Goal: Information Seeking & Learning: Find specific fact

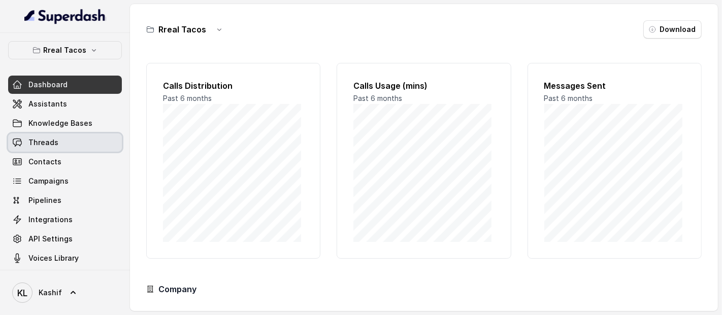
click at [68, 141] on link "Threads" at bounding box center [65, 143] width 114 height 18
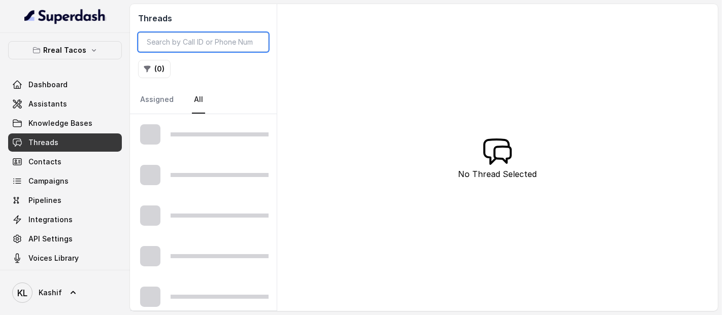
click at [212, 47] on input "search" at bounding box center [203, 41] width 130 height 19
paste input "CAa1e1b01399422af41e66d517ea3b5aac"
type input "CAa1e1b01399422af41e66d517ea3b5aac"
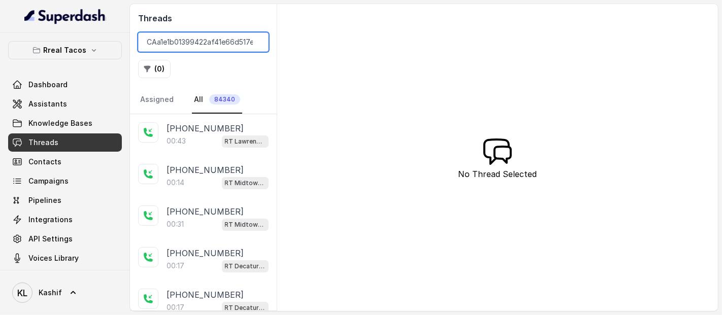
click at [203, 43] on input "CAa1e1b01399422af41e66d517ea3b5aac" at bounding box center [203, 41] width 130 height 19
click at [149, 44] on input "CAa1e1b01399422af41e66d517ea3b5aac" at bounding box center [203, 41] width 130 height 19
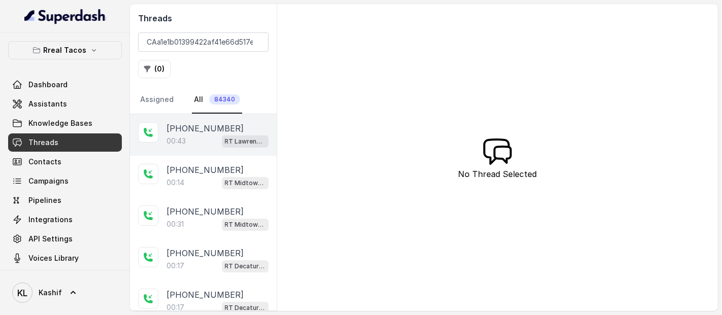
click at [201, 129] on p "[PHONE_NUMBER]" at bounding box center [205, 128] width 77 height 12
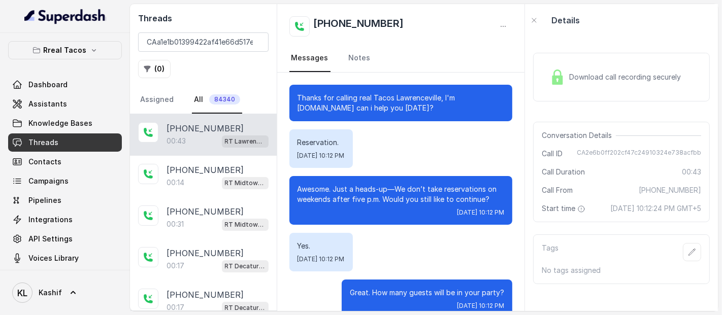
scroll to position [169, 0]
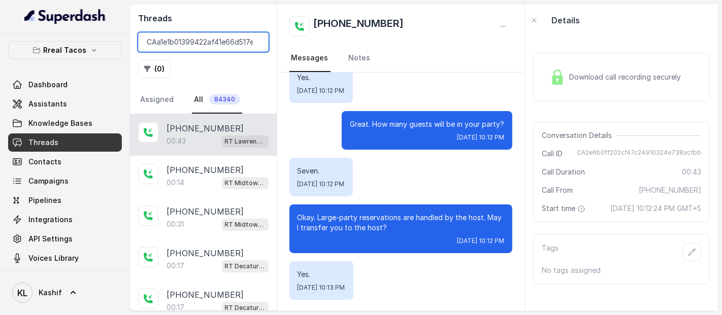
click at [246, 44] on input "CAa1e1b01399422af41e66d517ea3b5aac" at bounding box center [203, 41] width 130 height 19
type input "CAa1e1b01399422af41e66d517ea3b5aac"
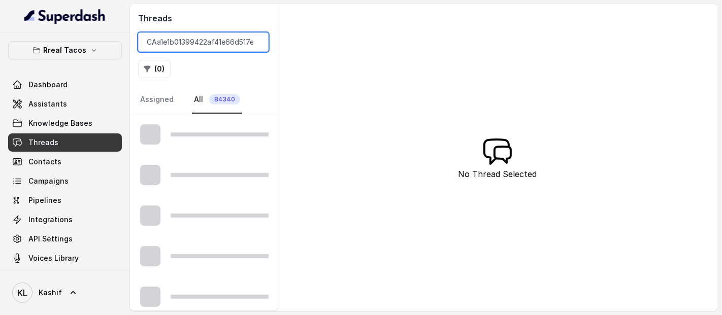
scroll to position [0, 22]
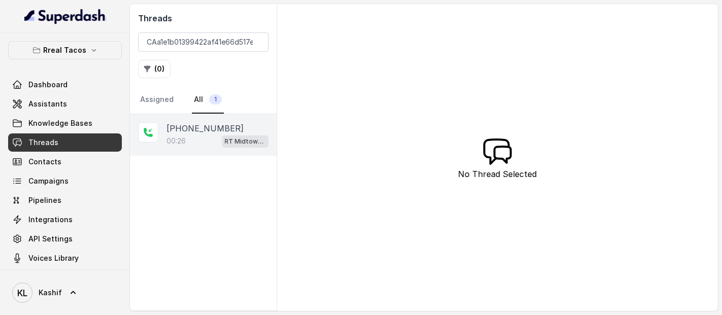
click at [195, 136] on div "00:26 RT Midtown / EN" at bounding box center [218, 141] width 102 height 13
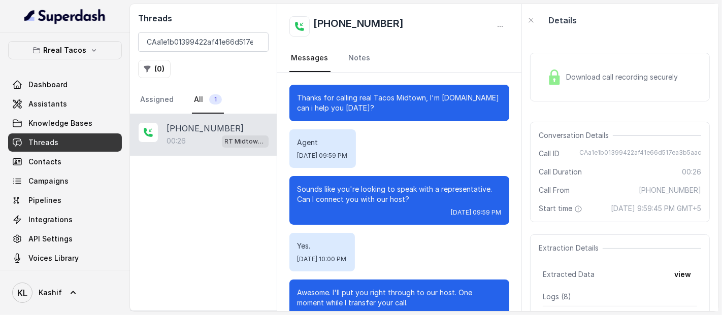
scroll to position [29, 0]
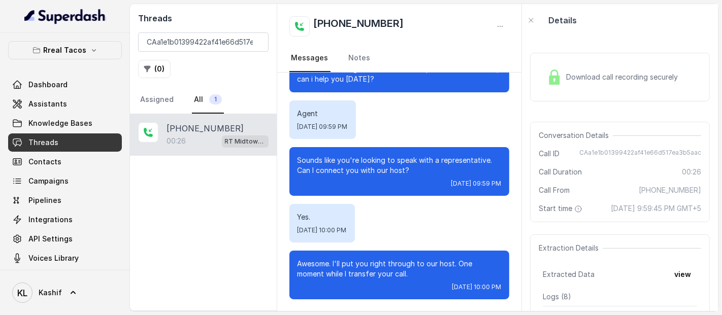
click at [599, 72] on span "Download call recording securely" at bounding box center [624, 77] width 116 height 10
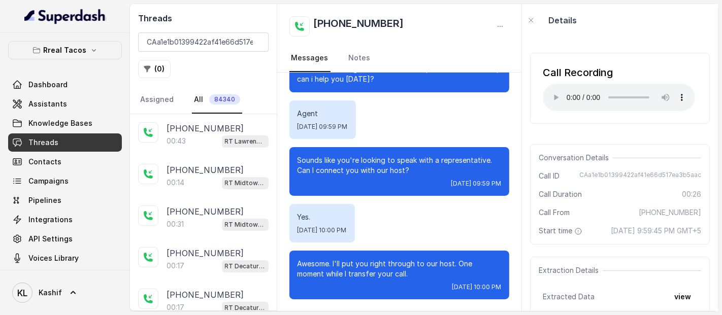
click at [648, 134] on div "Call Recording Your browser does not support the audio element. Conversation De…" at bounding box center [620, 174] width 196 height 275
drag, startPoint x: 581, startPoint y: 178, endPoint x: 698, endPoint y: 176, distance: 116.3
click at [698, 176] on div "Conversation Details Call ID CAa1e1b01399422af41e66d517ea3b5aac Call Duration 0…" at bounding box center [620, 194] width 180 height 101
copy span "CAa1e1b01399422af41e66d517ea3b5aac"
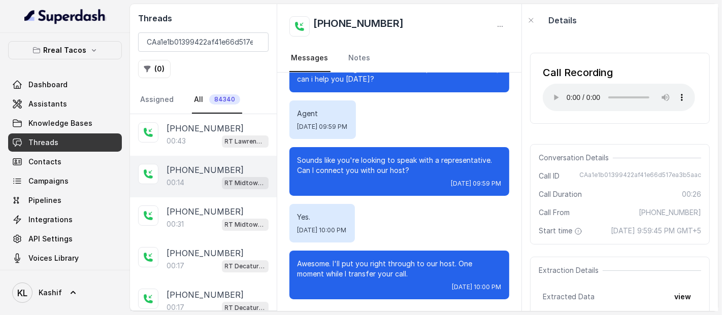
click at [162, 164] on div "[PHONE_NUMBER]:14 RT Midtown / EN" at bounding box center [203, 177] width 147 height 42
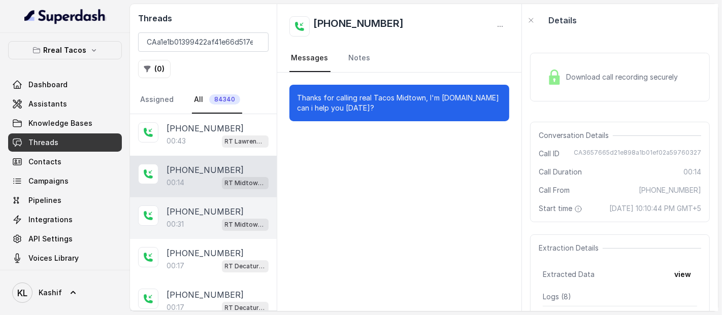
click at [184, 206] on p "[PHONE_NUMBER]" at bounding box center [205, 212] width 77 height 12
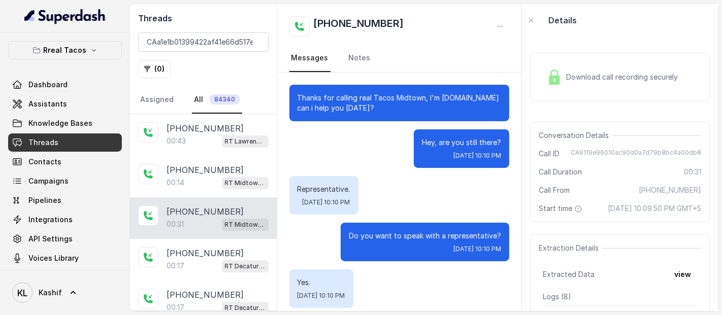
scroll to position [65, 0]
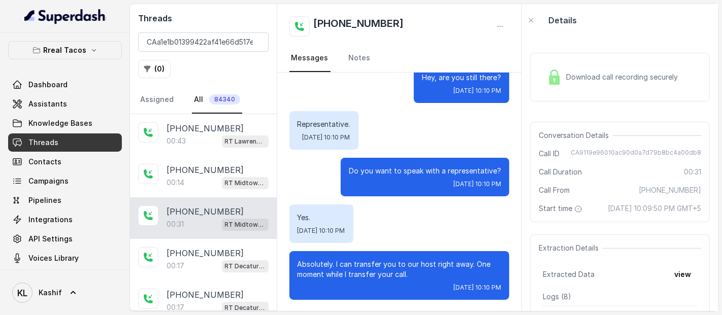
click at [578, 93] on div "Download call recording securely" at bounding box center [620, 77] width 180 height 49
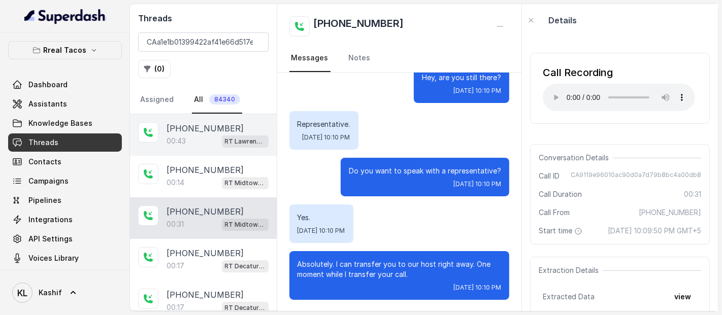
click at [202, 133] on p "[PHONE_NUMBER]" at bounding box center [205, 128] width 77 height 12
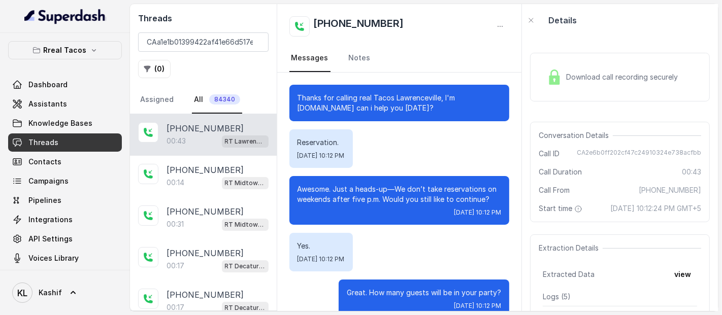
scroll to position [169, 0]
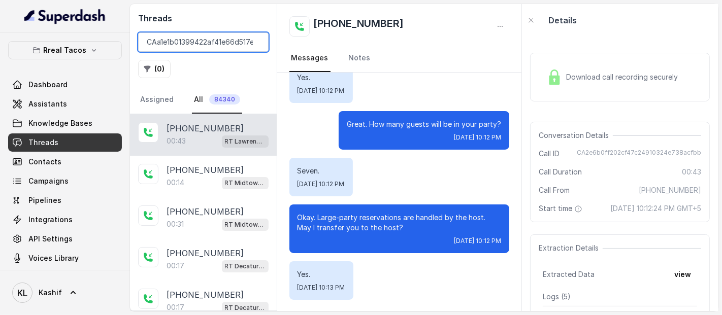
click at [249, 44] on input "CAa1e1b01399422af41e66d517ea3b5aac" at bounding box center [203, 41] width 130 height 19
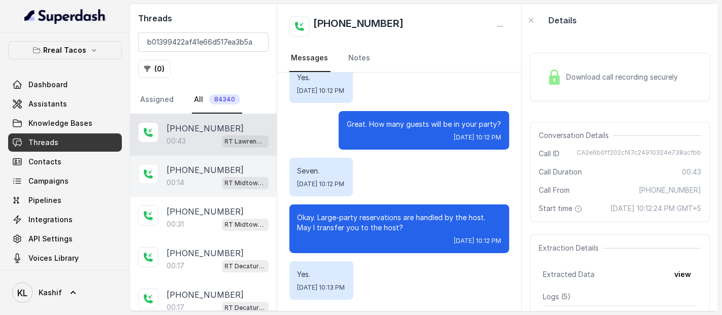
scroll to position [0, 0]
click at [188, 167] on p "[PHONE_NUMBER]" at bounding box center [205, 170] width 77 height 12
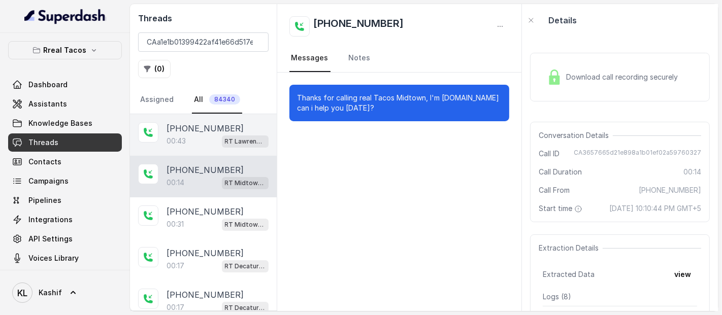
click at [213, 130] on p "[PHONE_NUMBER]" at bounding box center [205, 128] width 77 height 12
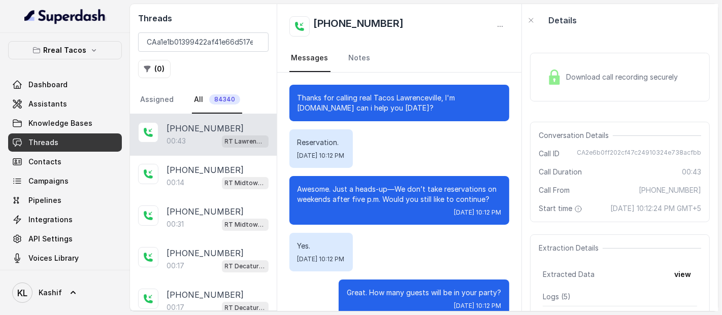
scroll to position [169, 0]
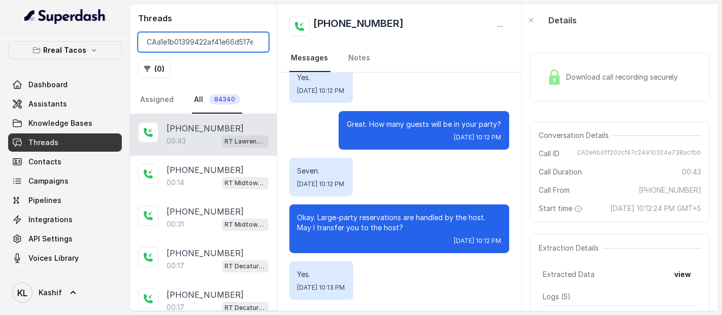
click at [245, 44] on input "CAa1e1b01399422af41e66d517ea3b5aac" at bounding box center [203, 41] width 130 height 19
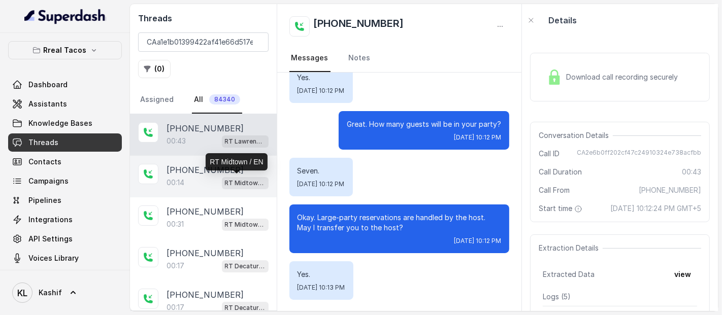
click at [225, 186] on p "RT Midtown / EN" at bounding box center [245, 183] width 41 height 10
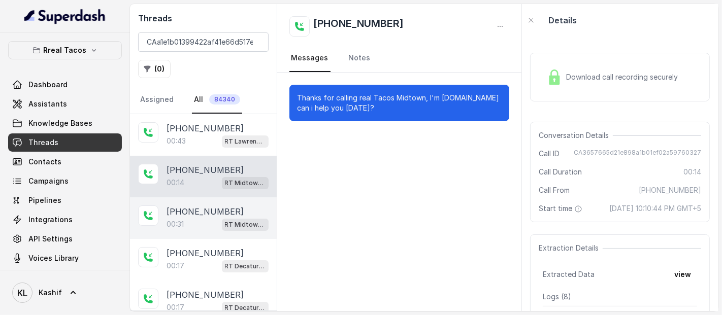
click at [194, 225] on div "00:31 RT Midtown / EN" at bounding box center [218, 224] width 102 height 13
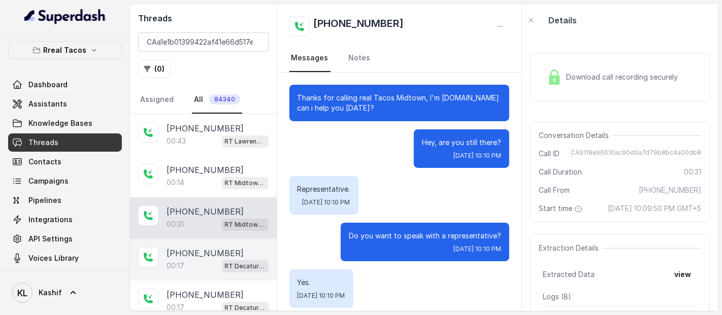
scroll to position [65, 0]
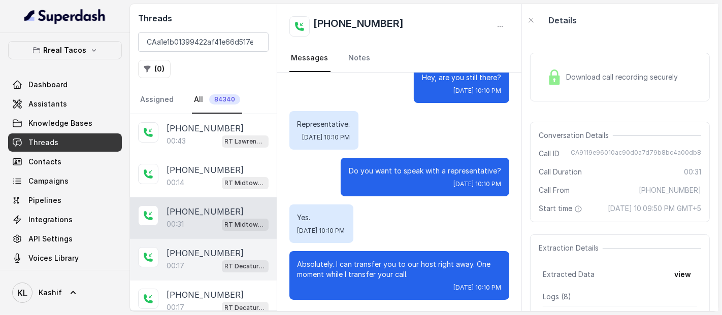
click at [188, 249] on p "[PHONE_NUMBER]" at bounding box center [205, 253] width 77 height 12
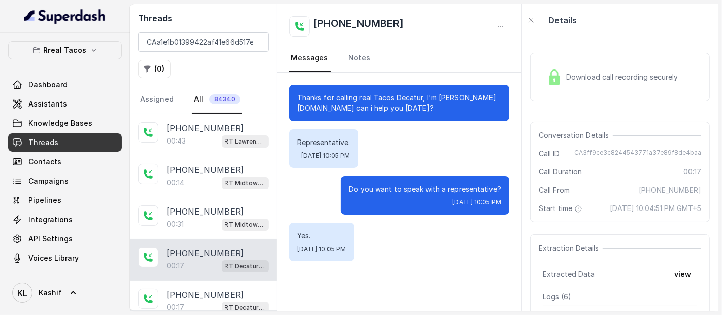
click at [186, 270] on div "00:17 RT Decatur / EN" at bounding box center [218, 265] width 102 height 13
click at [178, 286] on div "[PHONE_NUMBER]:17 RT Decatur / EN" at bounding box center [203, 302] width 147 height 42
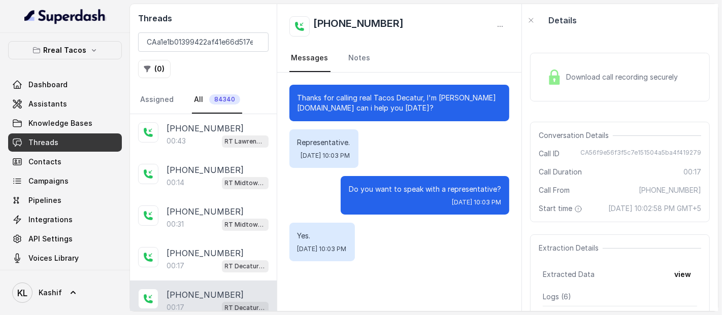
click at [610, 113] on div "Download call recording securely Conversation Details Call ID CA56f9e56f3f5c7e1…" at bounding box center [620, 174] width 196 height 275
click at [615, 86] on div "Download call recording securely" at bounding box center [612, 77] width 139 height 23
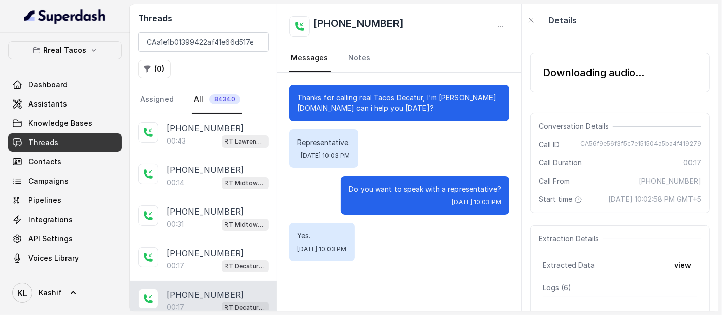
click at [570, 176] on div "Call From [PHONE_NUMBER]" at bounding box center [620, 181] width 162 height 10
click at [628, 20] on div "Details" at bounding box center [620, 20] width 196 height 32
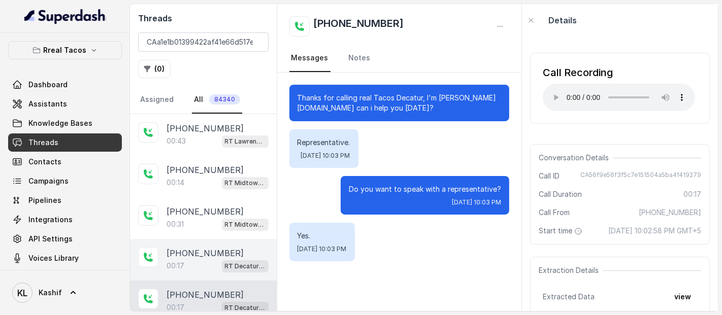
click at [175, 263] on p "00:17" at bounding box center [176, 266] width 18 height 10
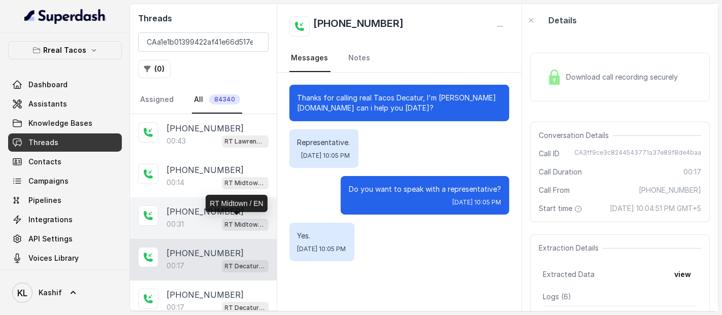
click at [225, 220] on p "RT Midtown / EN" at bounding box center [245, 225] width 41 height 10
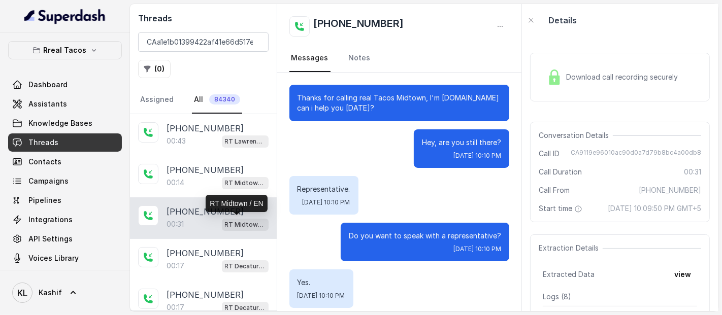
scroll to position [65, 0]
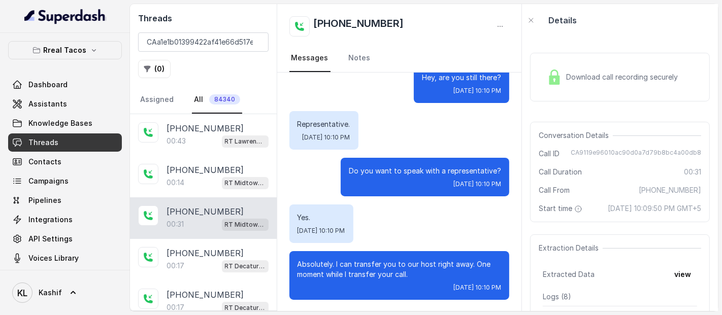
click at [614, 82] on span "Download call recording securely" at bounding box center [624, 77] width 116 height 10
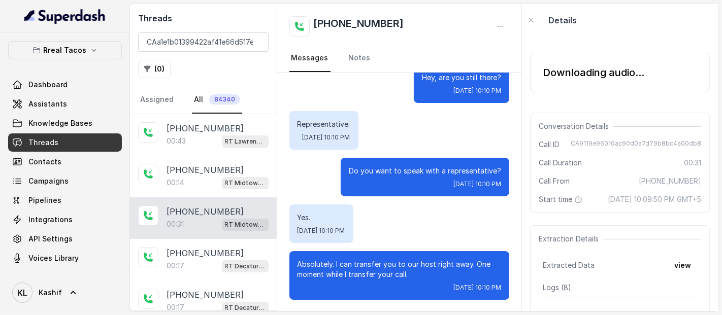
click at [589, 41] on div "Downloading audio... Conversation Details Call ID CA9119e96010ac90d0a7d79b8bc4a…" at bounding box center [620, 174] width 196 height 275
click at [584, 79] on div "Downloading audio..." at bounding box center [594, 73] width 102 height 14
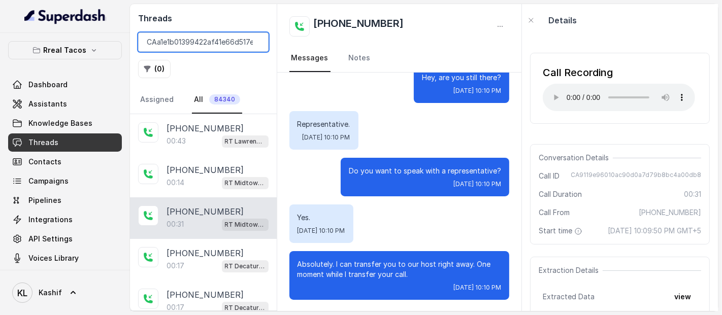
click at [206, 34] on input "CAa1e1b01399422af41e66d517ea3b5aac" at bounding box center [203, 41] width 130 height 19
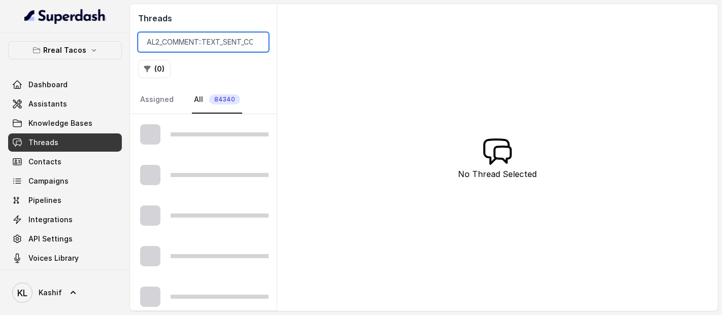
scroll to position [0, 191]
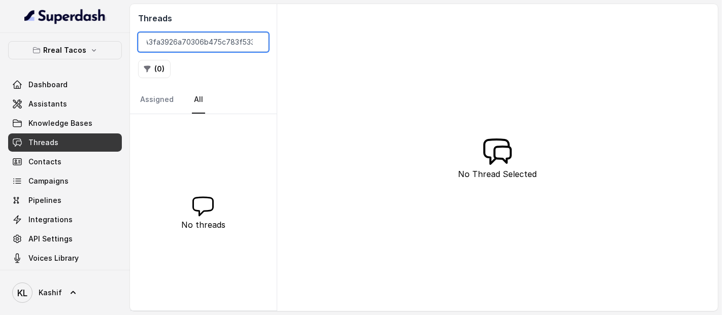
click at [218, 48] on input "AL2_COMMENT::TEXT_SENT_CONSENTED_VIOLATION::CA3fa3926a70306b475c783f5336df9530" at bounding box center [203, 41] width 130 height 19
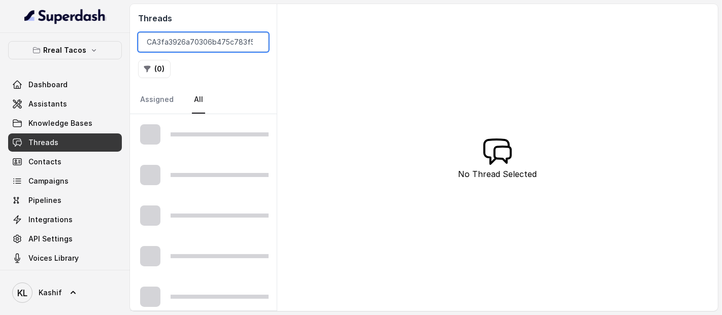
type input "CA3fa3926a70306b475c783f5336df9530"
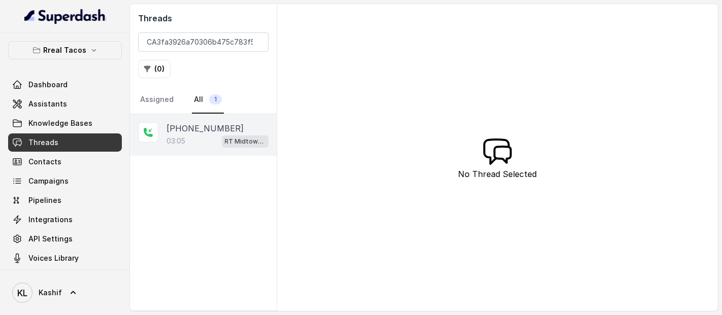
click at [164, 138] on div "[PHONE_NUMBER]:05 RT Midtown / EN" at bounding box center [203, 135] width 147 height 42
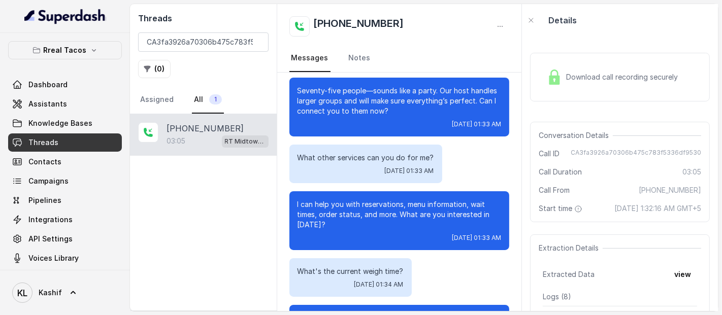
scroll to position [845, 0]
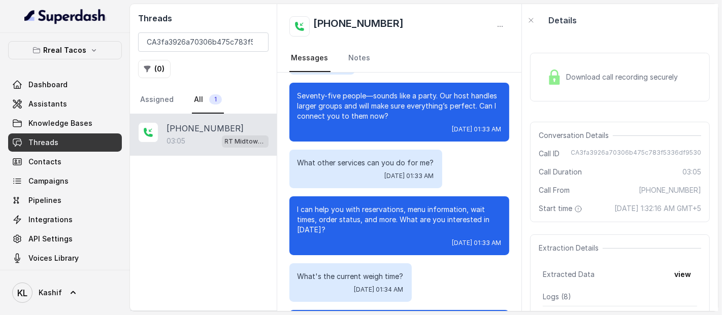
click at [584, 90] on div "Download call recording securely" at bounding box center [620, 77] width 180 height 49
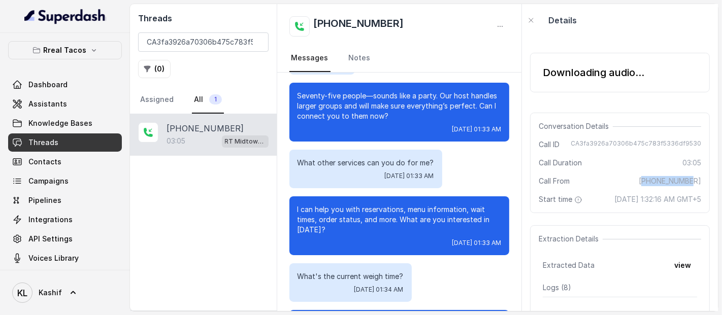
drag, startPoint x: 663, startPoint y: 179, endPoint x: 700, endPoint y: 181, distance: 37.6
click at [700, 181] on div "Conversation Details Call ID CA3fa3926a70306b475c783f5336df9530 Call Duration 0…" at bounding box center [620, 163] width 180 height 101
copy span "12017905627"
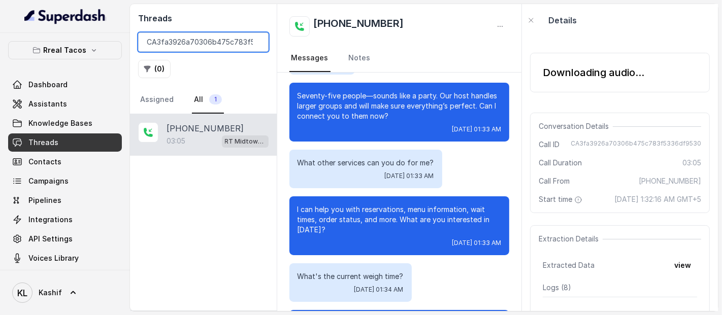
click at [220, 50] on input "CA3fa3926a70306b475c783f5336df9530" at bounding box center [203, 41] width 130 height 19
paste input "12017905627"
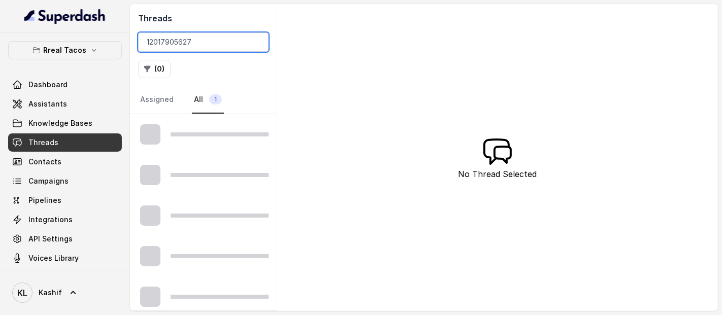
type input "12017905627"
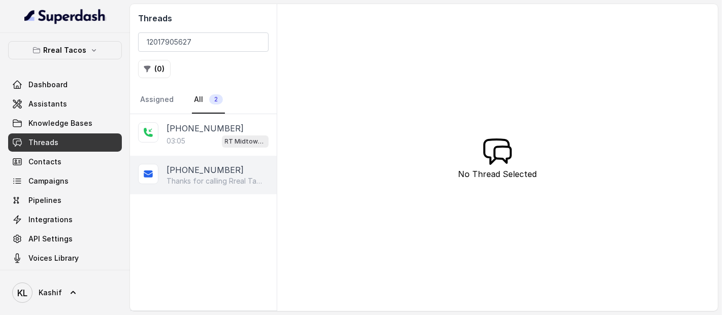
click at [198, 179] on p "Thanks for calling Rreal Tacos! Want to pick up your order? [URL][DOMAIN_NAME] …" at bounding box center [215, 181] width 97 height 10
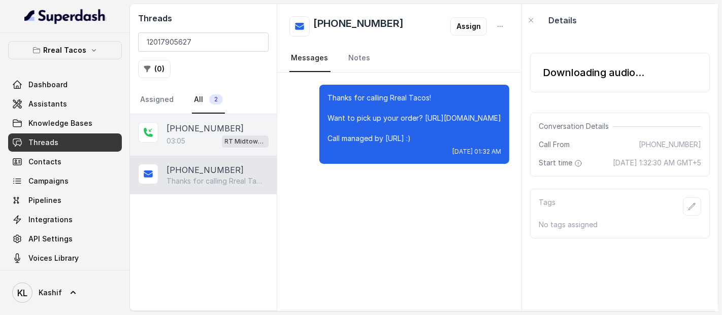
click at [203, 145] on div "03:05 RT Midtown / EN" at bounding box center [218, 141] width 102 height 13
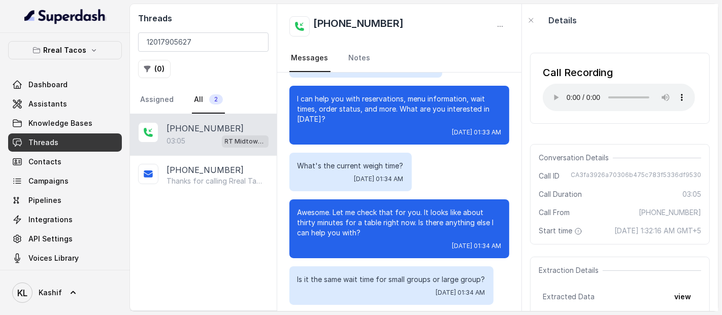
scroll to position [961, 0]
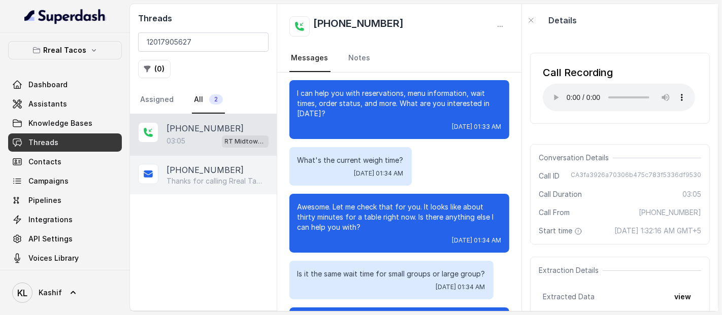
click at [198, 176] on p "Thanks for calling Rreal Tacos! Want to pick up your order? [URL][DOMAIN_NAME] …" at bounding box center [215, 181] width 97 height 10
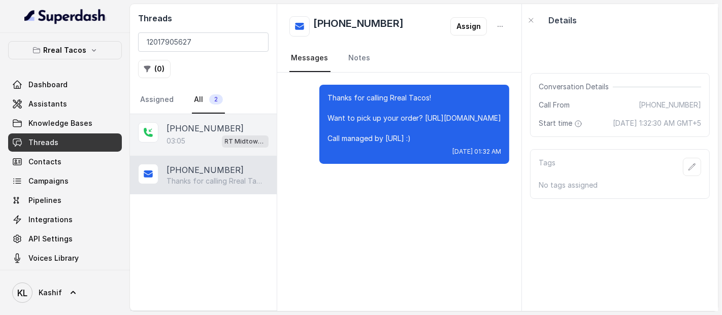
click at [191, 144] on div "03:05 RT Midtown / EN" at bounding box center [218, 141] width 102 height 13
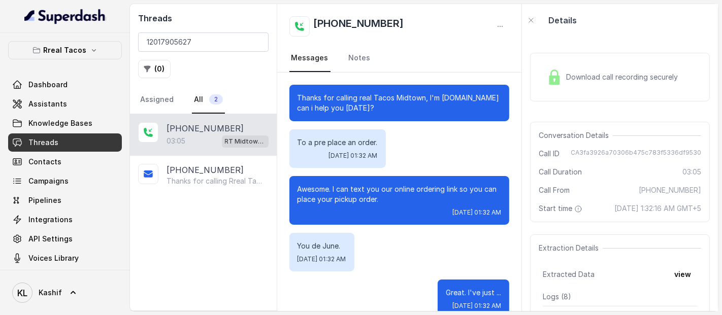
scroll to position [1562, 0]
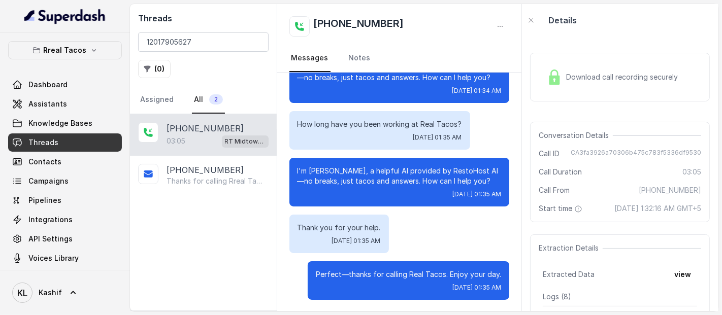
click at [444, 278] on p "Perfect—thanks for calling Real Tacos. Enjoy your day." at bounding box center [408, 275] width 185 height 10
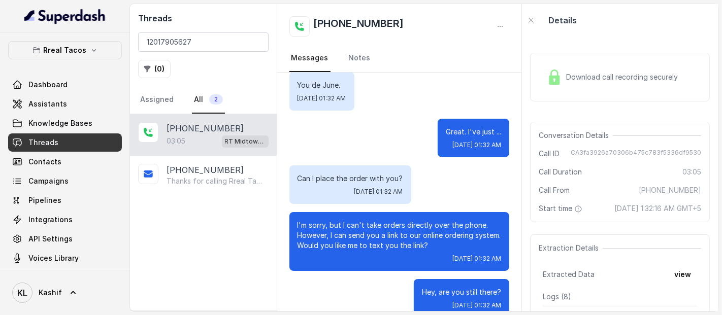
scroll to position [0, 0]
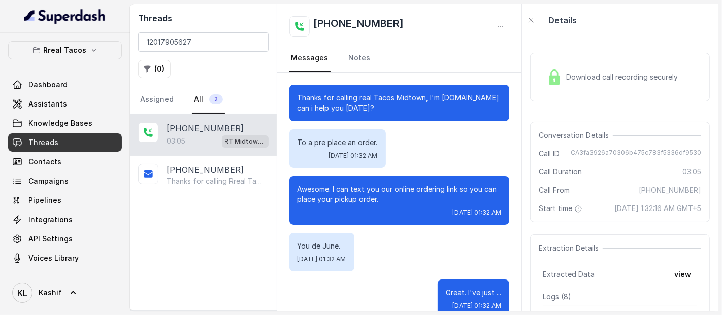
click at [464, 248] on div "You de June. [DATE] 01:32 AM" at bounding box center [399, 252] width 220 height 39
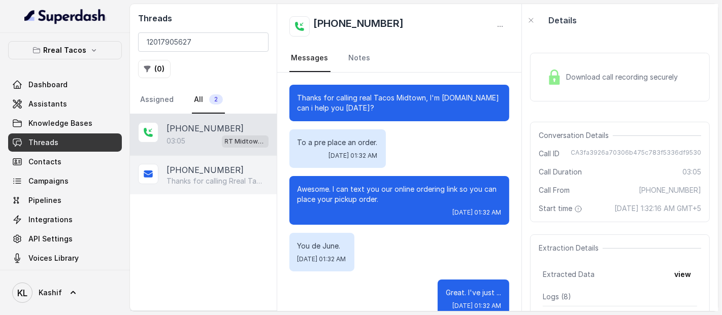
click at [222, 174] on div "[PHONE_NUMBER]" at bounding box center [218, 170] width 102 height 12
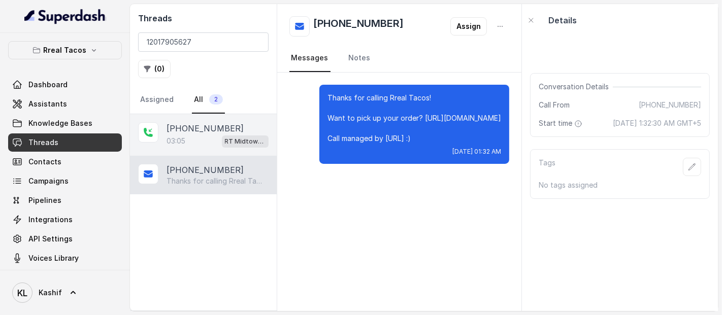
click at [197, 128] on p "[PHONE_NUMBER]" at bounding box center [205, 128] width 77 height 12
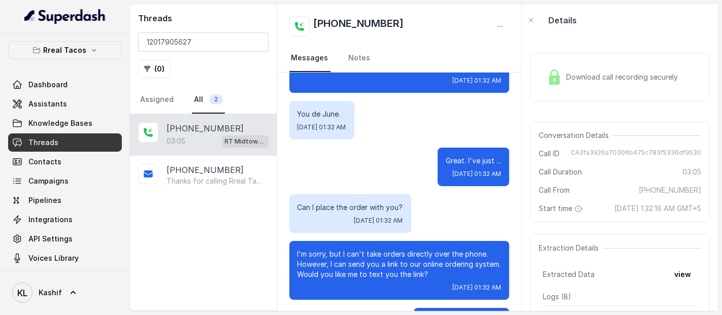
scroll to position [132, 0]
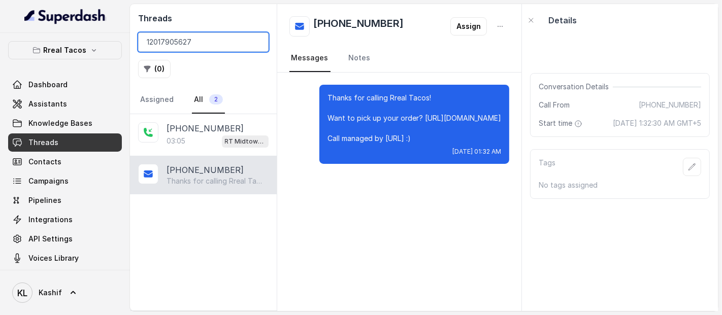
click at [254, 43] on input "12017905627" at bounding box center [203, 41] width 130 height 19
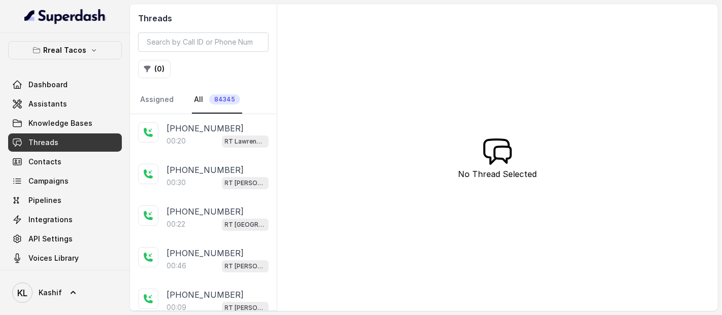
click at [206, 150] on div "[PHONE_NUMBER]:20 RT [GEOGRAPHIC_DATA]" at bounding box center [203, 135] width 147 height 42
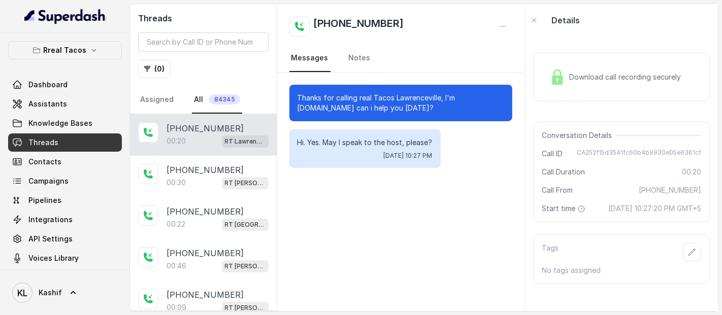
click at [558, 88] on div "Download call recording securely" at bounding box center [615, 77] width 139 height 23
click at [569, 83] on div "Download call recording securely" at bounding box center [615, 77] width 139 height 23
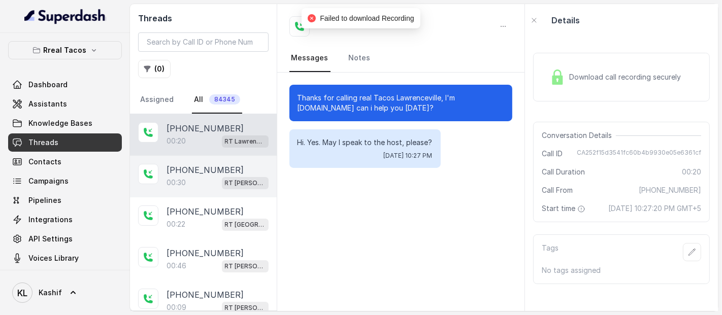
click at [202, 174] on p "[PHONE_NUMBER]" at bounding box center [205, 170] width 77 height 12
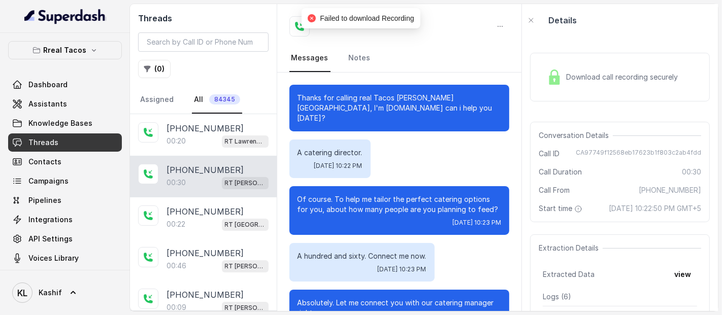
scroll to position [29, 0]
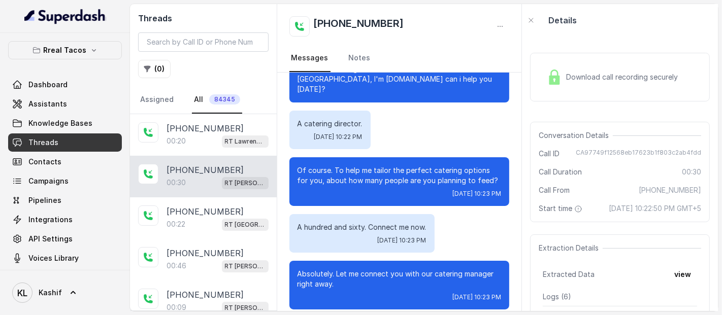
click at [596, 84] on div "Download call recording securely" at bounding box center [612, 77] width 139 height 23
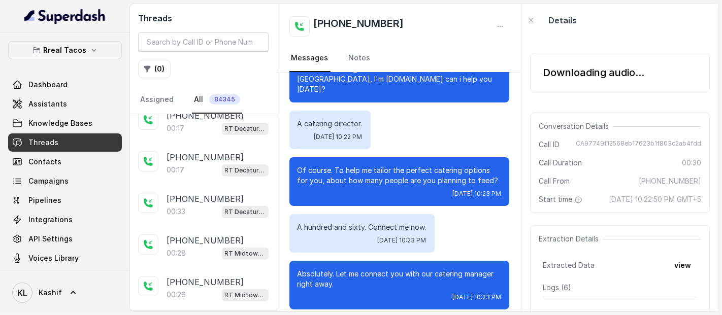
scroll to position [173, 0]
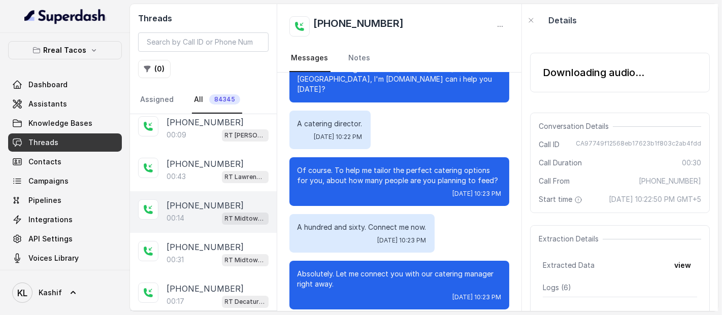
click at [191, 227] on div "[PHONE_NUMBER]:14 RT Midtown / EN" at bounding box center [203, 212] width 147 height 42
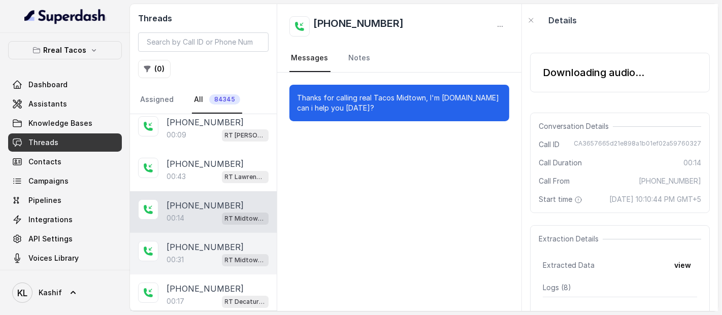
click at [192, 243] on p "[PHONE_NUMBER]" at bounding box center [205, 247] width 77 height 12
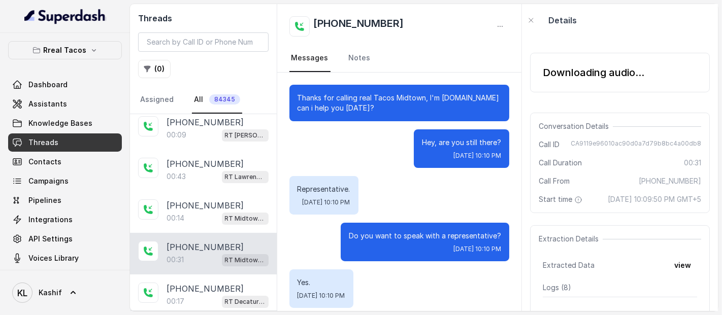
scroll to position [65, 0]
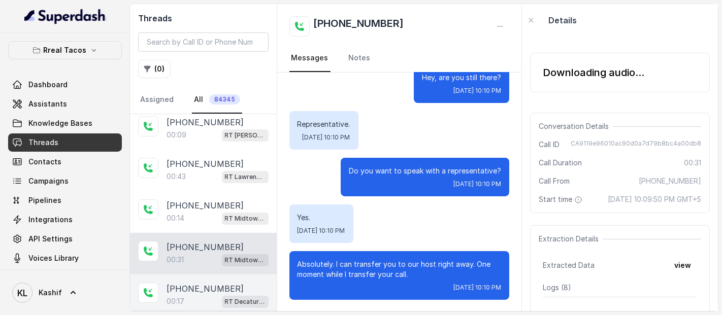
click at [195, 291] on p "[PHONE_NUMBER]" at bounding box center [205, 289] width 77 height 12
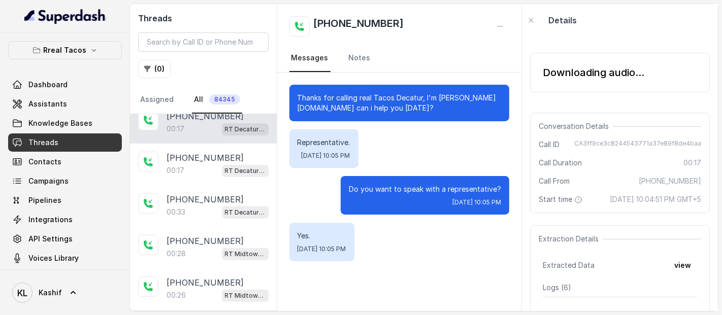
scroll to position [346, 0]
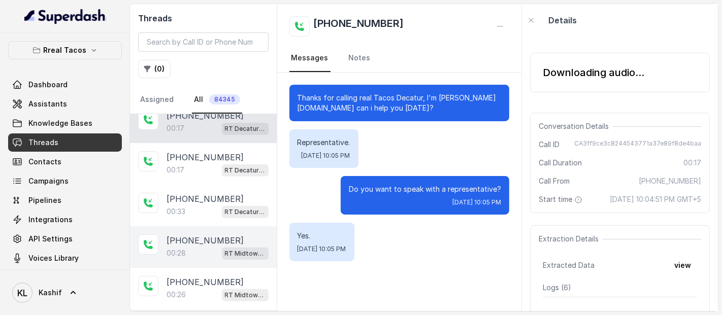
click at [195, 253] on div "00:28 RT Midtown / EN" at bounding box center [218, 253] width 102 height 13
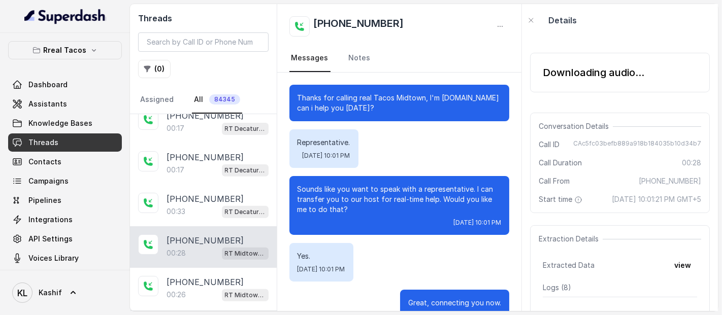
scroll to position [29, 0]
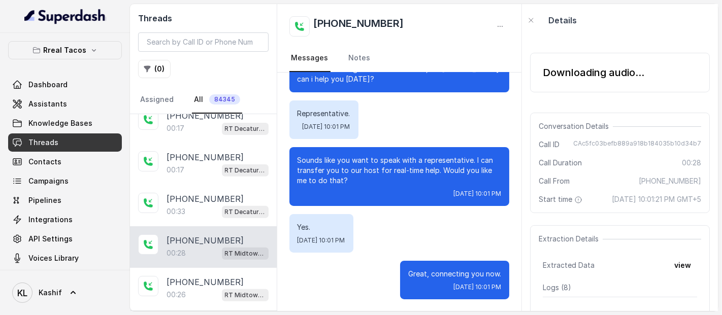
click at [591, 74] on div "Downloading audio..." at bounding box center [594, 73] width 102 height 14
